Goal: Task Accomplishment & Management: Use online tool/utility

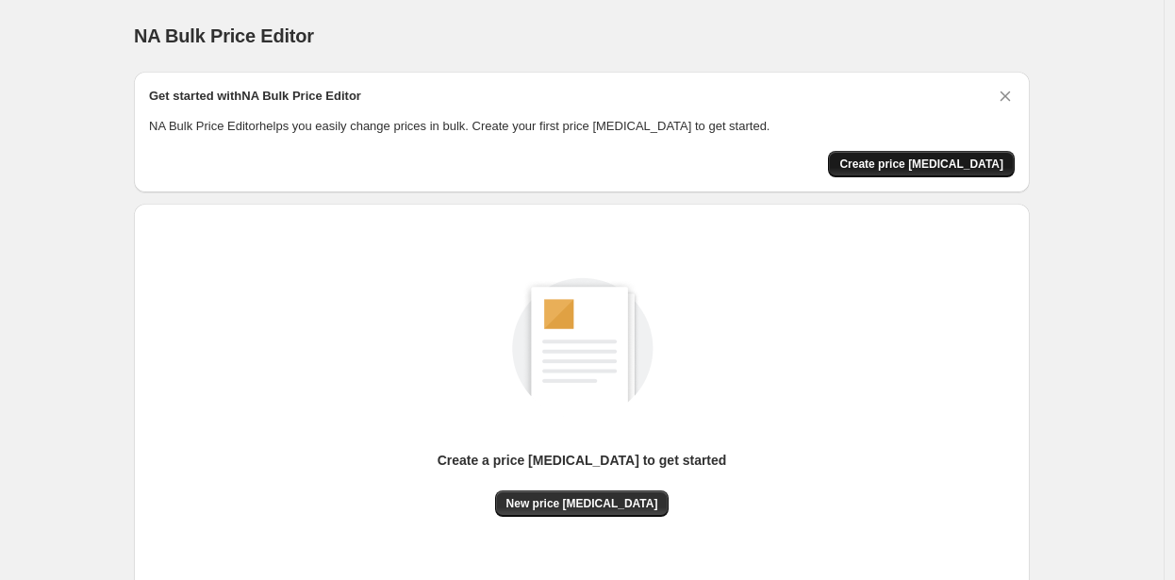
click at [925, 165] on span "Create price change job" at bounding box center [922, 164] width 164 height 15
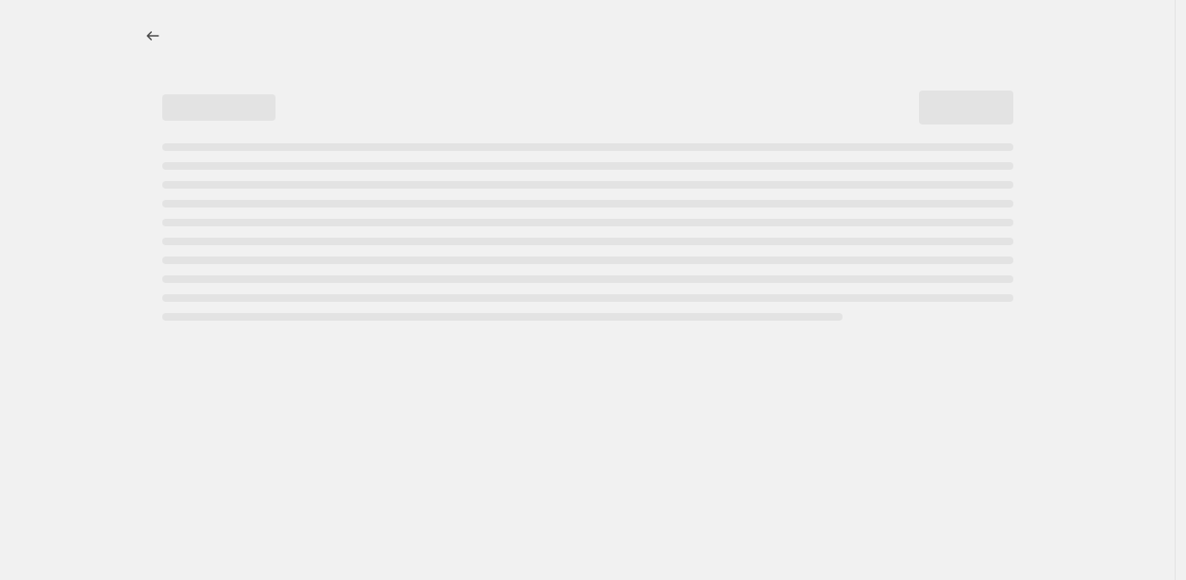
select select "percentage"
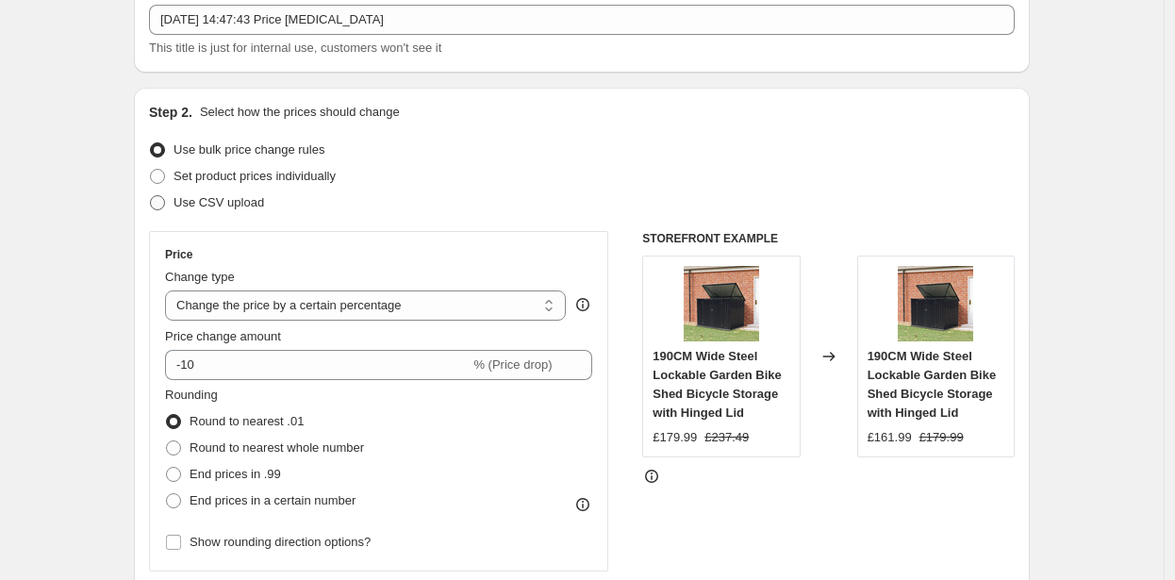
scroll to position [276, 0]
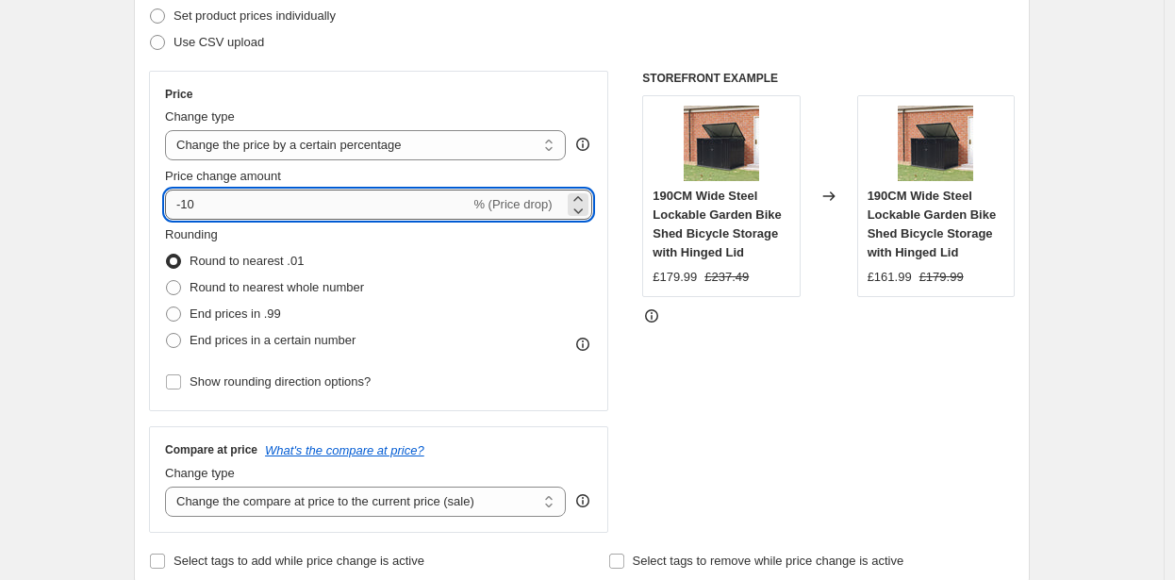
click at [268, 200] on input "-10" at bounding box center [317, 205] width 305 height 30
type input "-1"
type input "-23"
click at [241, 343] on span "End prices in a certain number" at bounding box center [273, 340] width 166 height 14
click at [167, 334] on input "End prices in a certain number" at bounding box center [166, 333] width 1 height 1
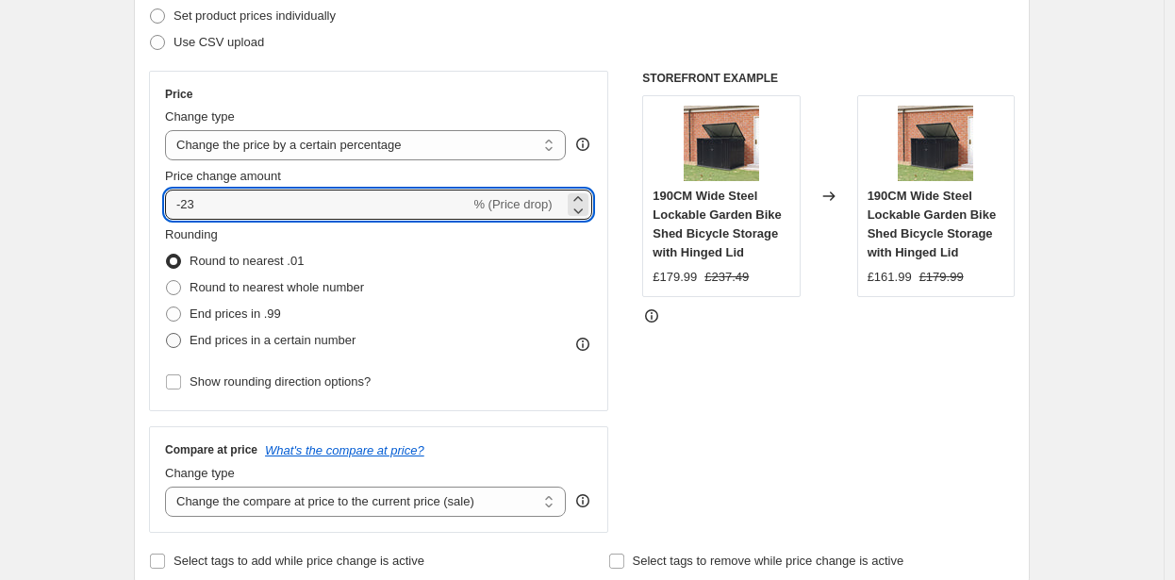
radio input "true"
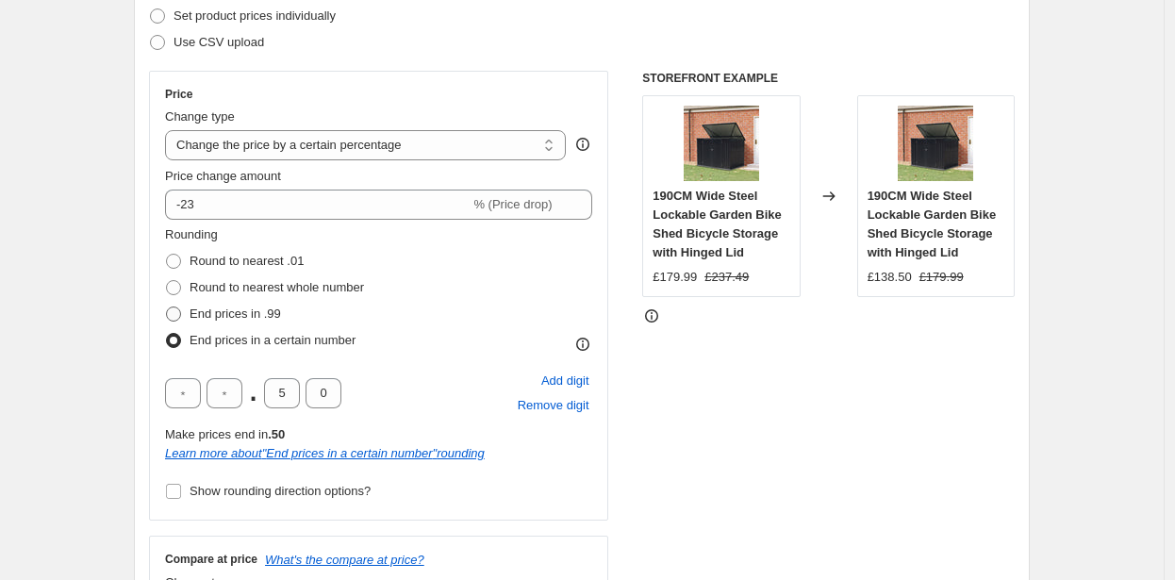
click at [224, 308] on span "End prices in .99" at bounding box center [236, 314] width 92 height 14
click at [167, 308] on input "End prices in .99" at bounding box center [166, 307] width 1 height 1
radio input "true"
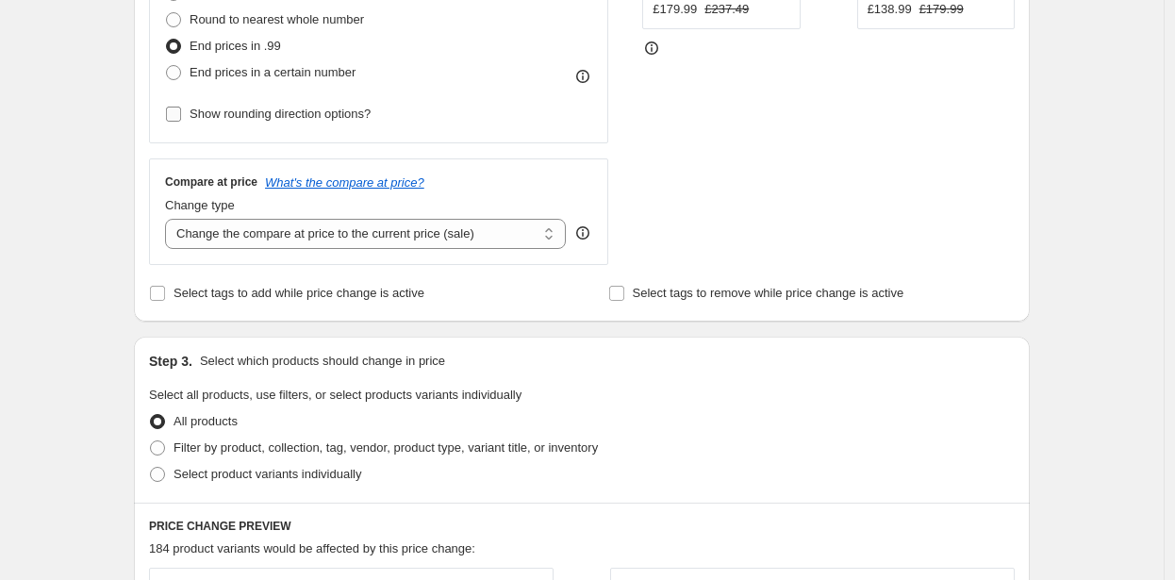
scroll to position [676, 0]
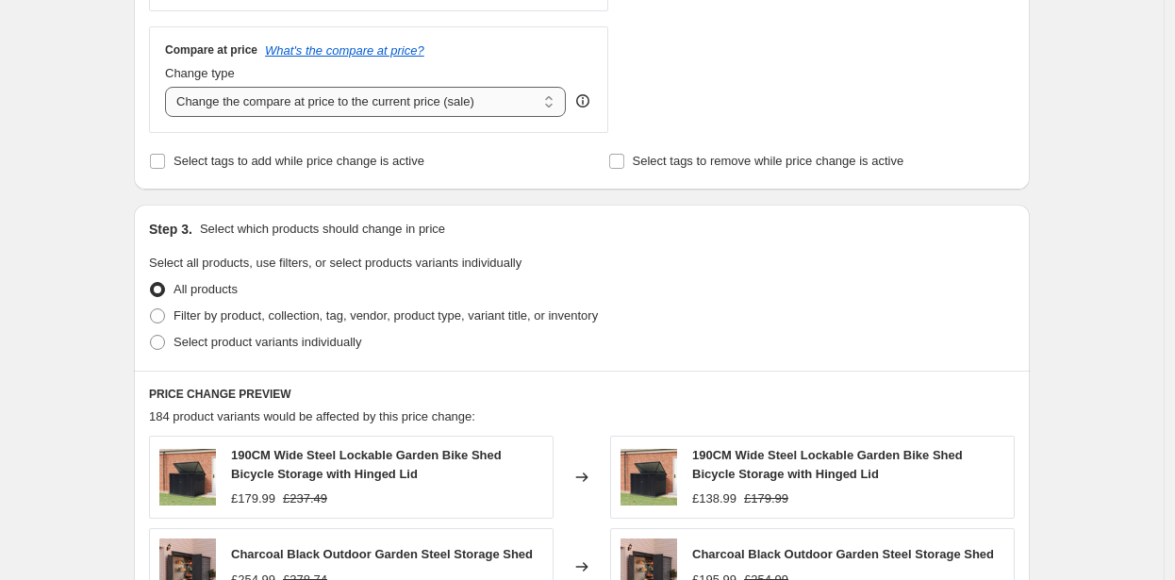
click at [325, 92] on select "Change the compare at price to the current price (sale) Change the compare at p…" at bounding box center [365, 102] width 401 height 30
select select "remove"
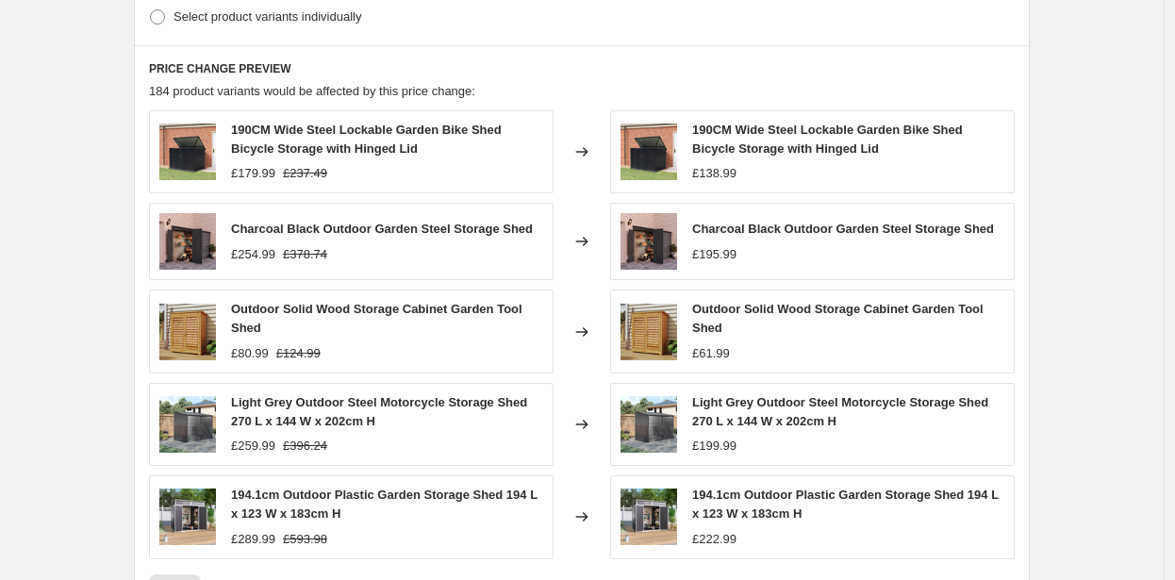
scroll to position [1330, 0]
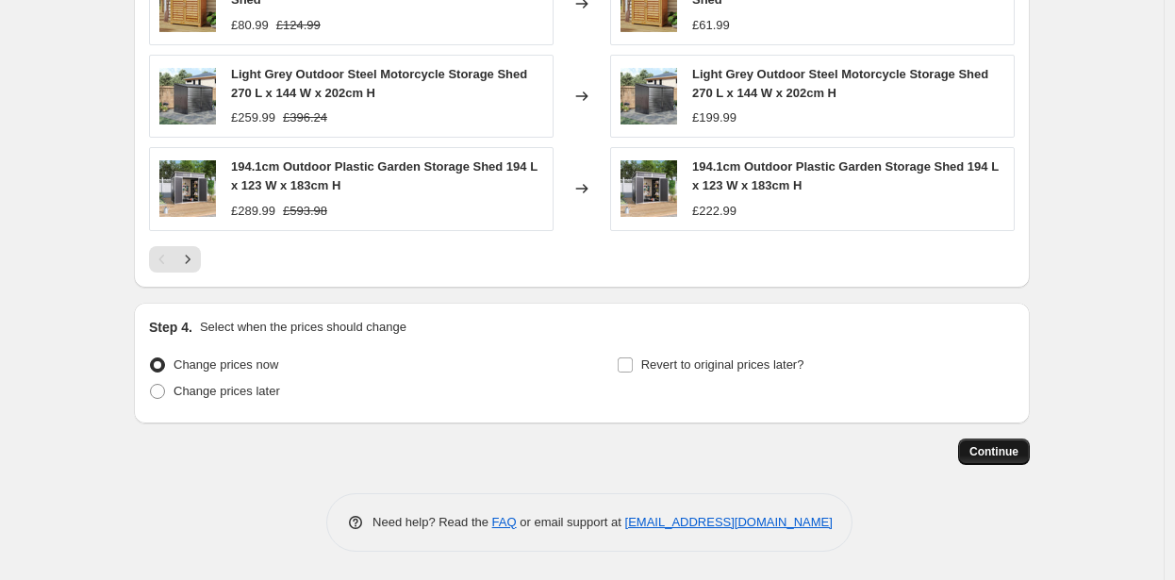
click at [984, 456] on span "Continue" at bounding box center [994, 451] width 49 height 15
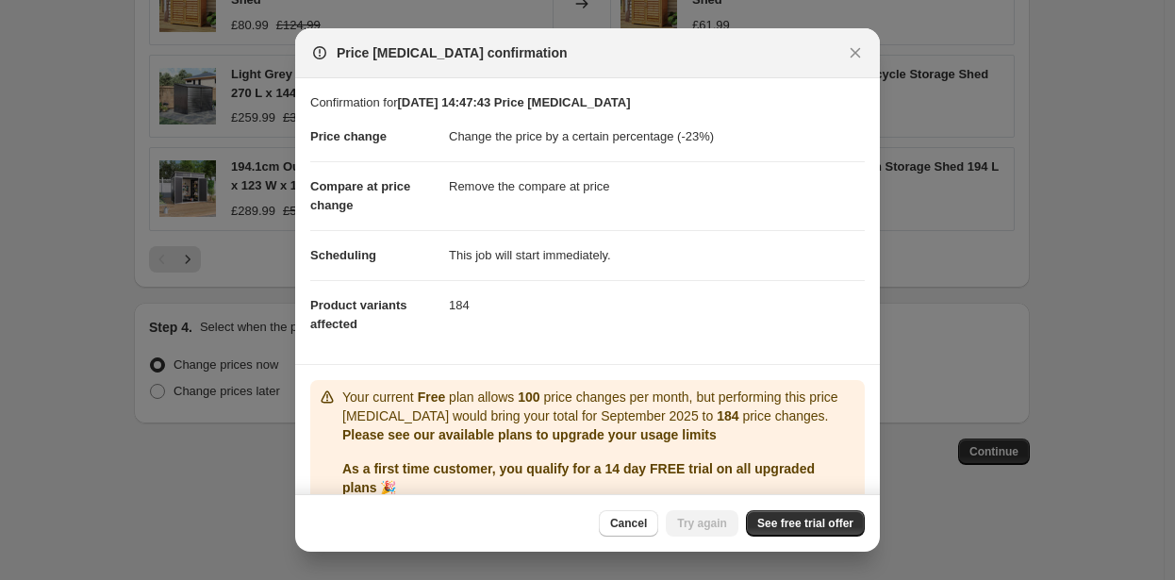
scroll to position [97, 0]
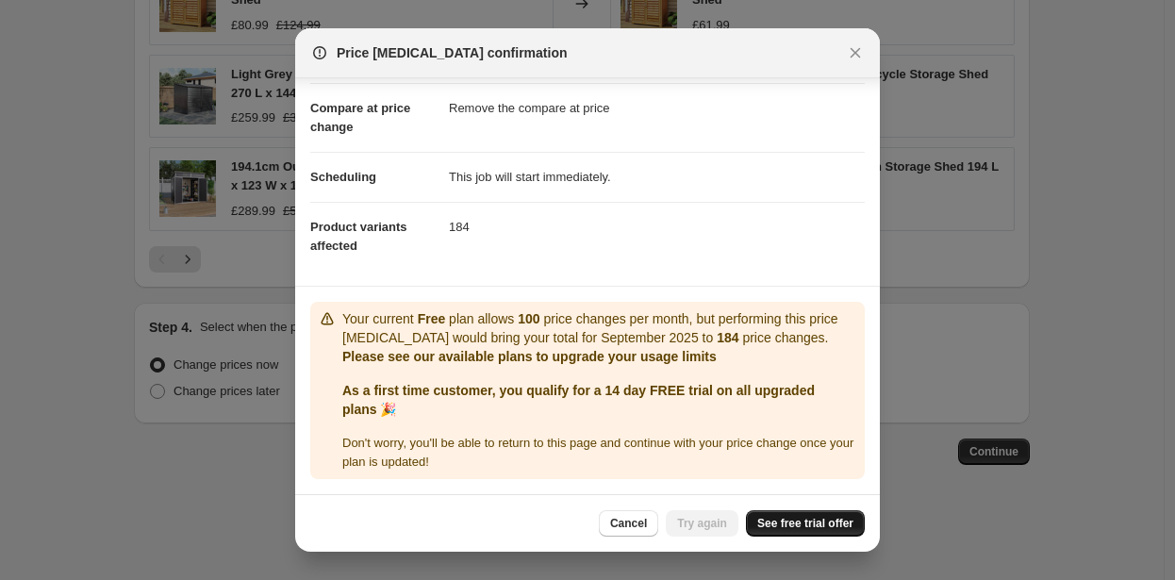
click at [791, 519] on span "See free trial offer" at bounding box center [805, 523] width 96 height 15
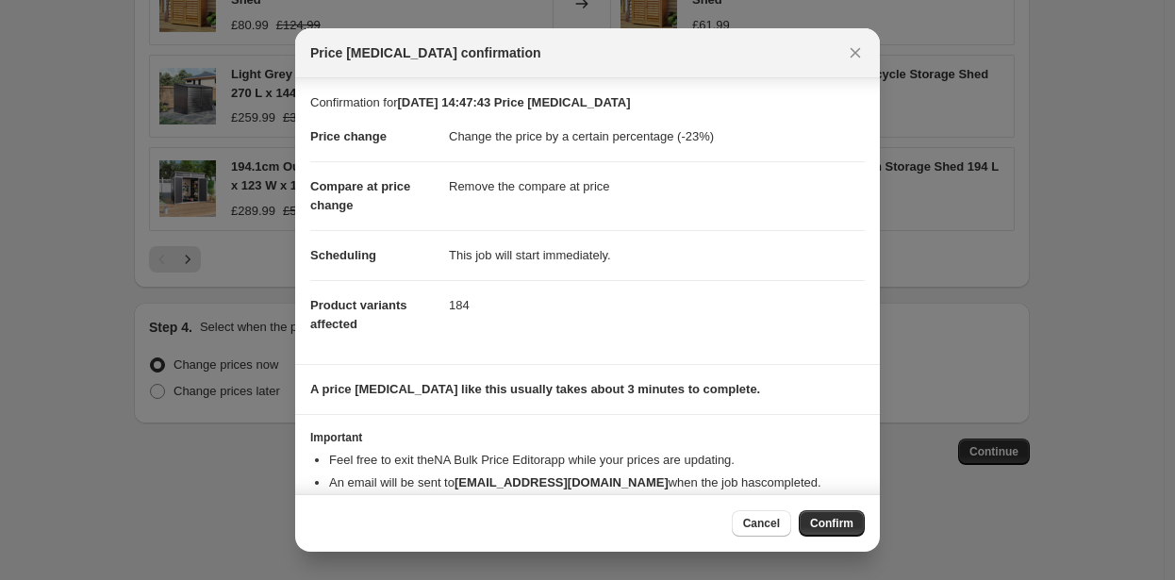
scroll to position [40, 0]
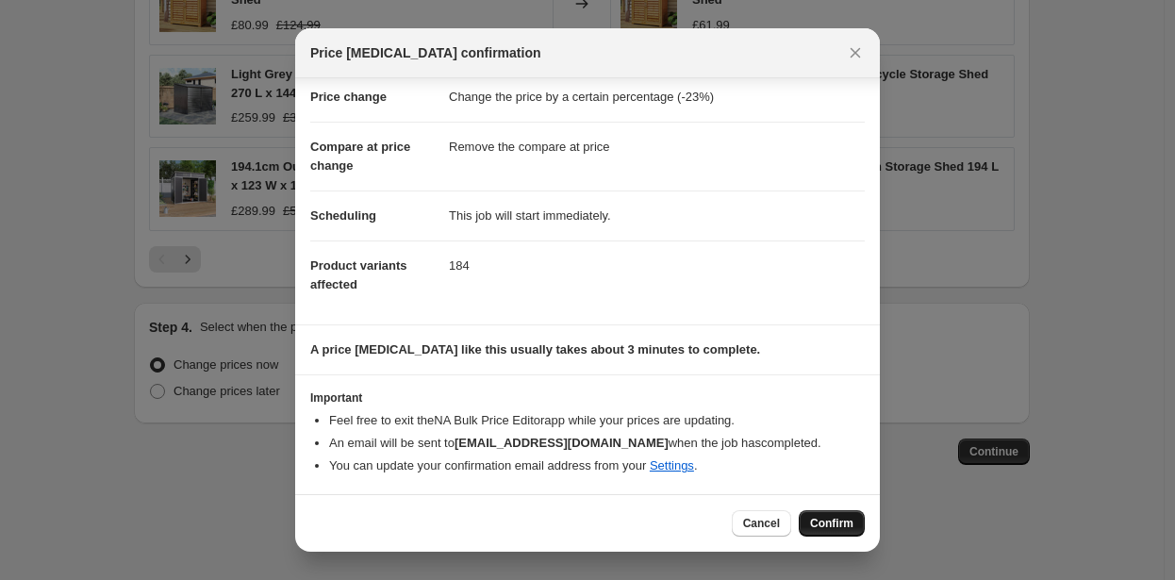
click at [841, 517] on span "Confirm" at bounding box center [831, 523] width 43 height 15
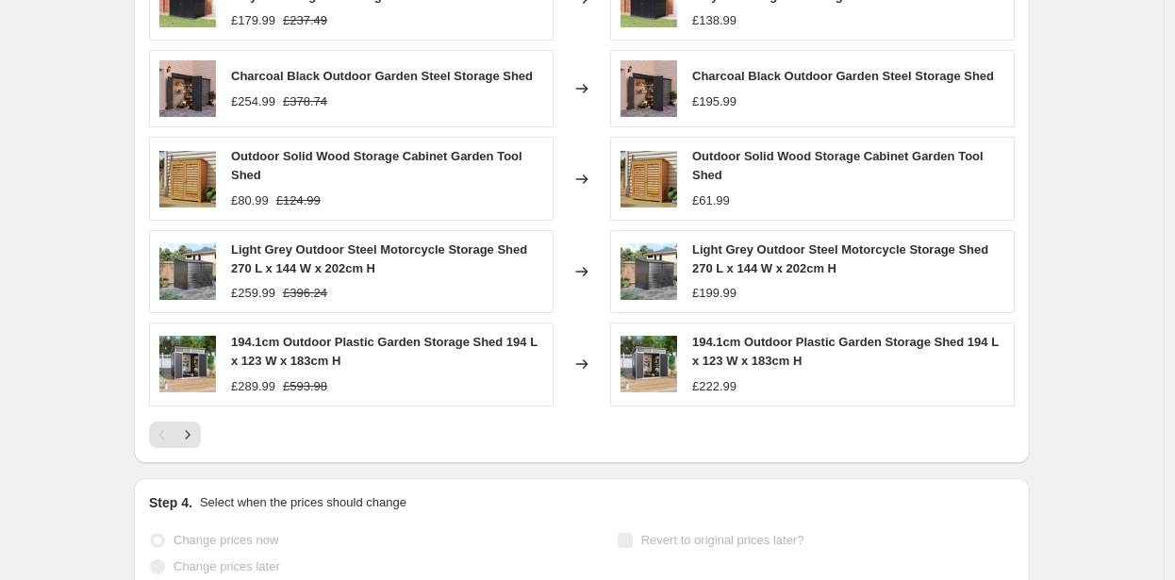
scroll to position [1375, 0]
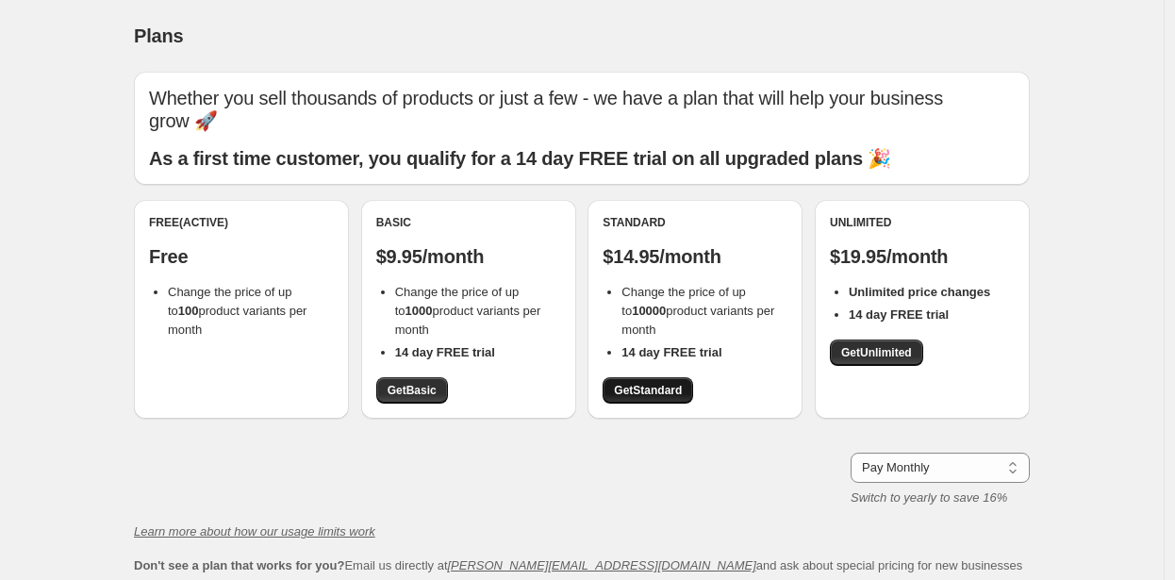
click at [637, 383] on span "Get Standard" at bounding box center [648, 390] width 68 height 15
